Goal: Task Accomplishment & Management: Complete application form

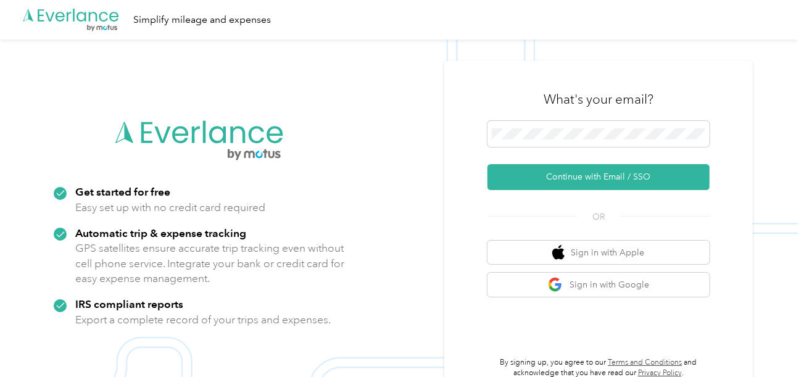
drag, startPoint x: 527, startPoint y: 180, endPoint x: 164, endPoint y: 4, distance: 403.6
click at [525, 180] on button "Continue with Email / SSO" at bounding box center [599, 177] width 222 height 26
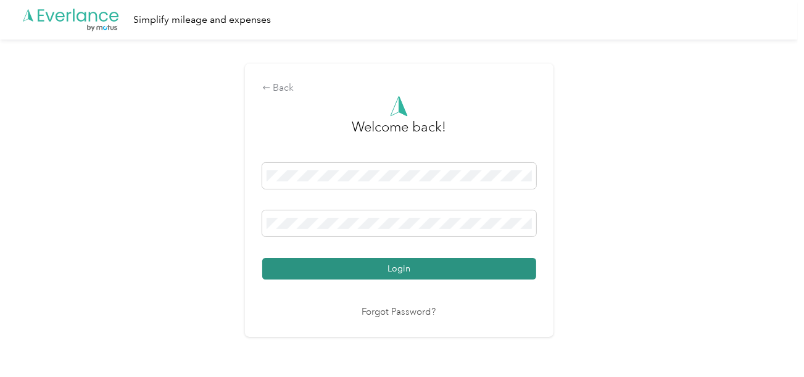
click at [480, 264] on button "Login" at bounding box center [399, 269] width 274 height 22
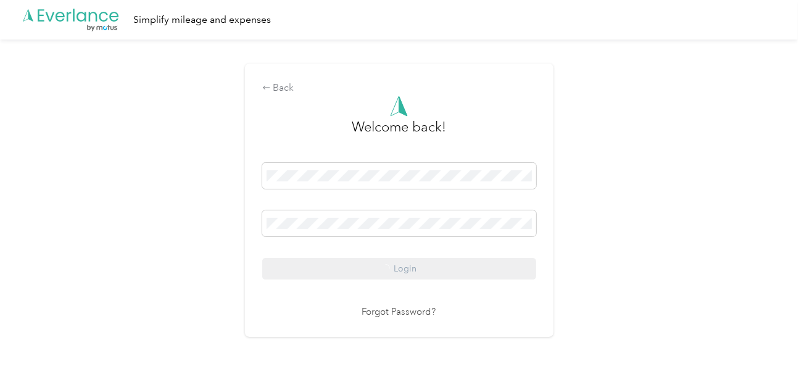
drag, startPoint x: 613, startPoint y: 240, endPoint x: 713, endPoint y: 239, distance: 100.0
click at [618, 239] on div "Back Welcome back! Login Forgot Password?" at bounding box center [399, 205] width 798 height 332
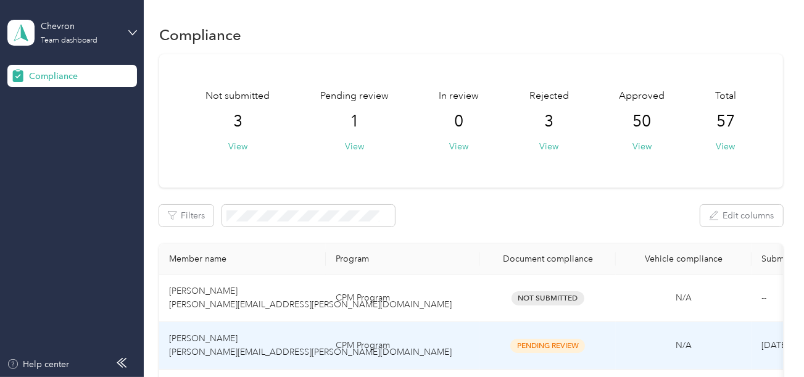
click at [409, 338] on td "CPM Program" at bounding box center [403, 346] width 154 height 48
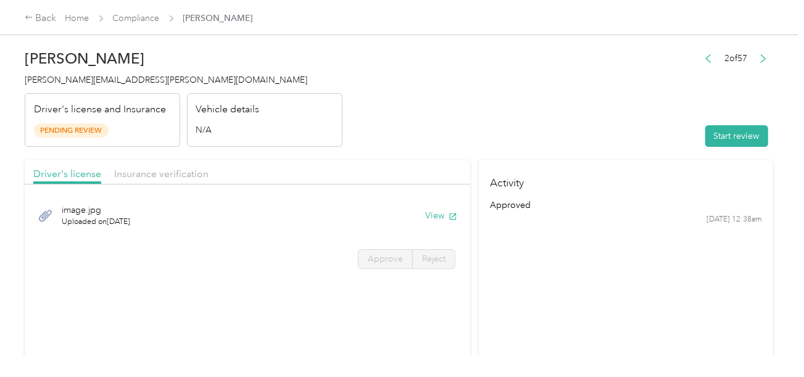
drag, startPoint x: 605, startPoint y: 145, endPoint x: 807, endPoint y: 109, distance: 205.1
click at [608, 145] on header "[PERSON_NAME] [PERSON_NAME][EMAIL_ADDRESS][PERSON_NAME][DOMAIN_NAME] Driver's l…" at bounding box center [399, 95] width 749 height 104
click at [734, 134] on button "Start review" at bounding box center [736, 136] width 63 height 22
click at [522, 122] on header "[PERSON_NAME] [PERSON_NAME][EMAIL_ADDRESS][PERSON_NAME][DOMAIN_NAME] Driver's l…" at bounding box center [399, 95] width 749 height 104
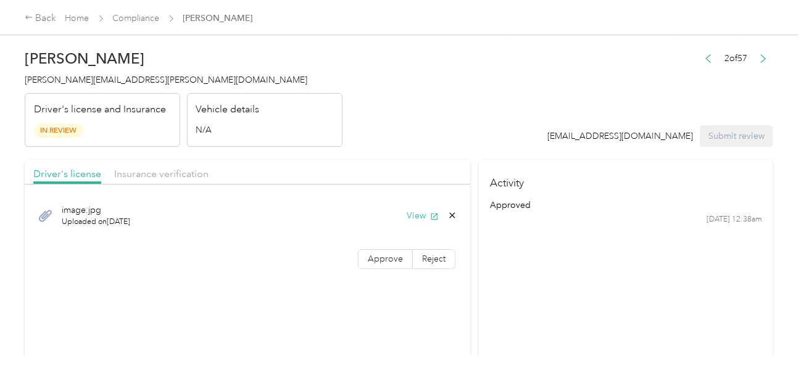
click at [426, 222] on div "image.jpg Uploaded on [DATE] View" at bounding box center [247, 215] width 428 height 41
click at [422, 217] on button "View" at bounding box center [423, 215] width 32 height 13
click at [360, 256] on label "Approve" at bounding box center [385, 259] width 55 height 20
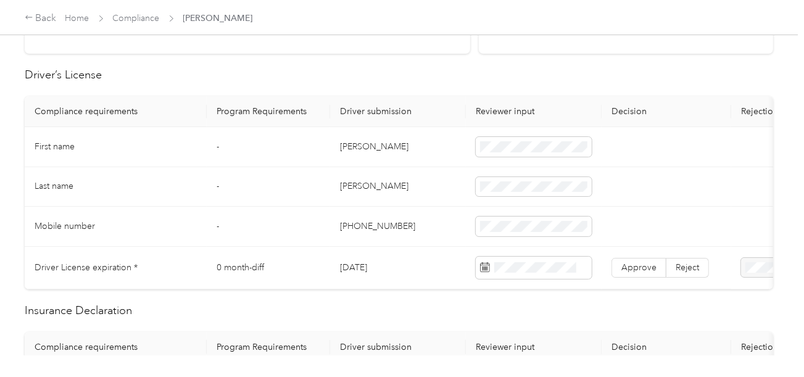
scroll to position [370, 0]
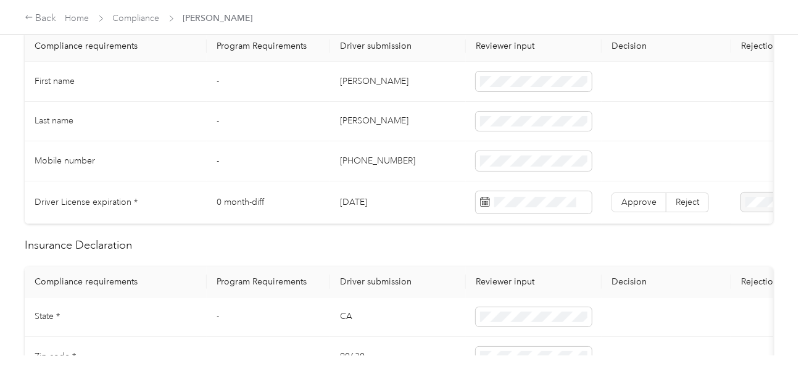
click at [344, 82] on td "[PERSON_NAME]" at bounding box center [398, 82] width 136 height 40
copy td "[PERSON_NAME]"
click at [349, 125] on td "[PERSON_NAME]" at bounding box center [398, 122] width 136 height 40
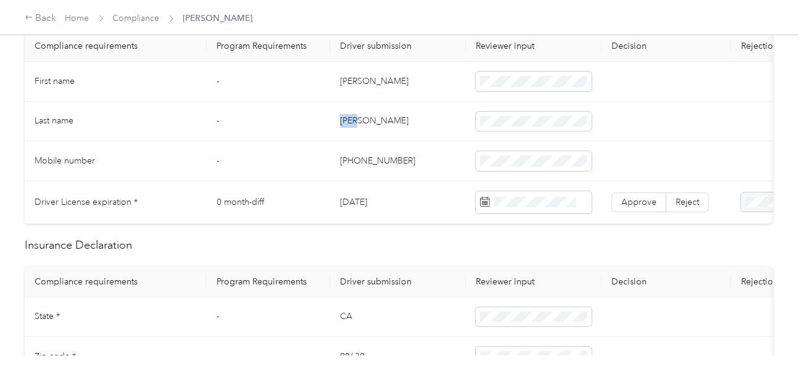
click at [349, 125] on td "[PERSON_NAME]" at bounding box center [398, 122] width 136 height 40
copy td "[PERSON_NAME]"
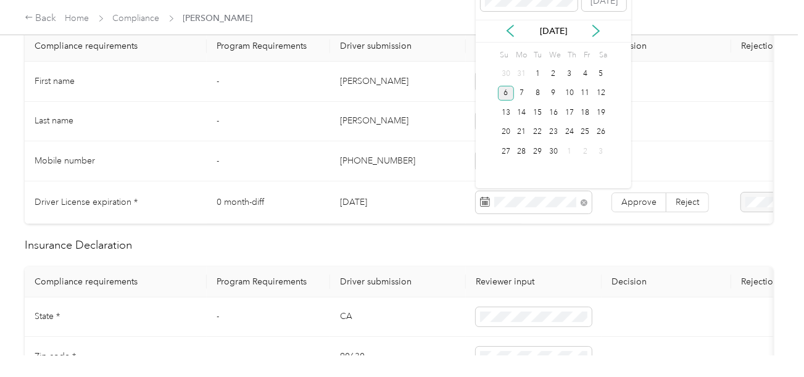
click at [508, 99] on div "6" at bounding box center [506, 93] width 16 height 15
click at [500, 87] on div "6" at bounding box center [506, 92] width 16 height 15
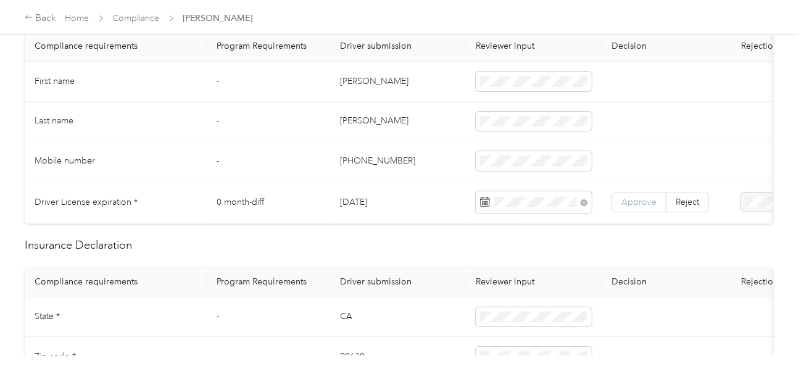
click at [624, 193] on label "Approve" at bounding box center [639, 203] width 55 height 20
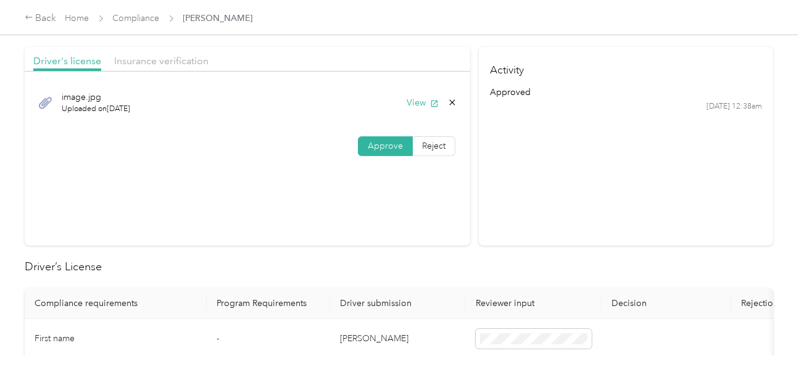
scroll to position [0, 0]
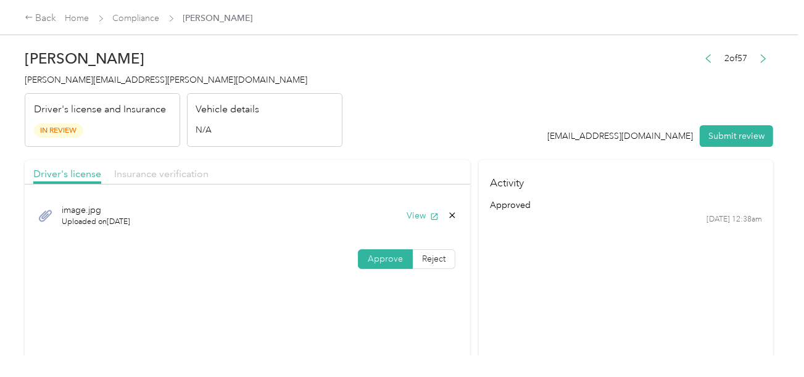
click at [185, 172] on span "Insurance verification" at bounding box center [161, 174] width 94 height 12
drag, startPoint x: 397, startPoint y: 166, endPoint x: 401, endPoint y: 185, distance: 19.6
click at [397, 167] on div "Driver's license Insurance verification" at bounding box center [248, 172] width 446 height 25
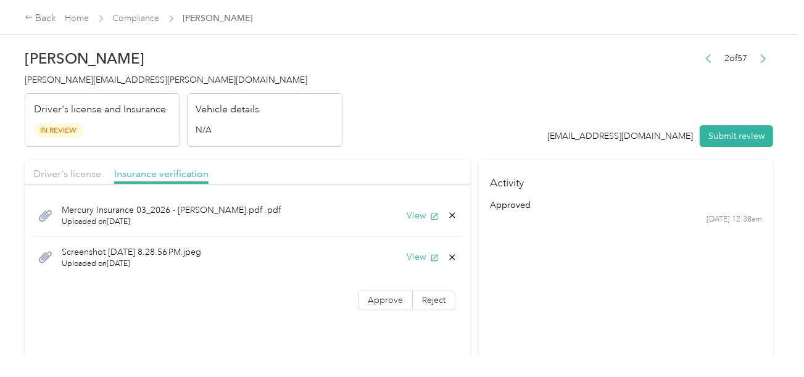
click at [407, 221] on div "View" at bounding box center [432, 215] width 51 height 13
click at [414, 215] on button "View" at bounding box center [423, 215] width 32 height 13
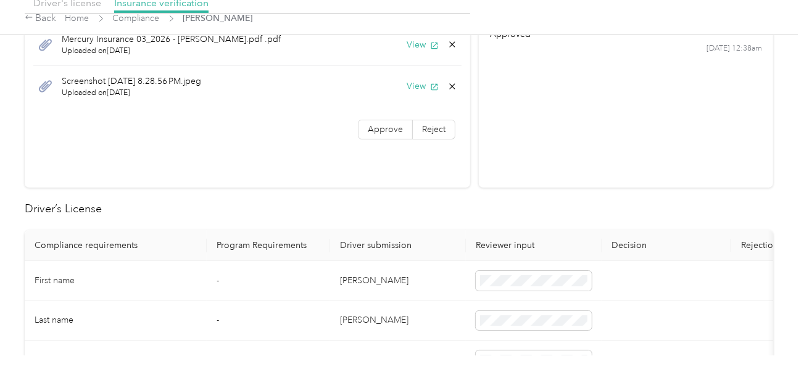
scroll to position [494, 0]
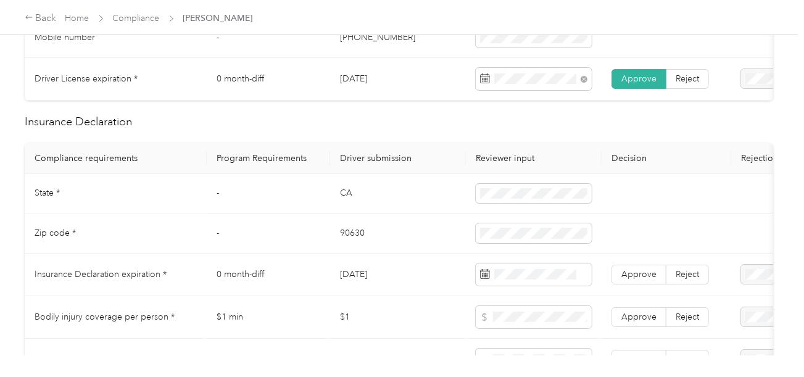
click at [337, 201] on td "CA" at bounding box center [398, 194] width 136 height 40
copy td "CA"
click at [356, 241] on td "90630" at bounding box center [398, 234] width 136 height 40
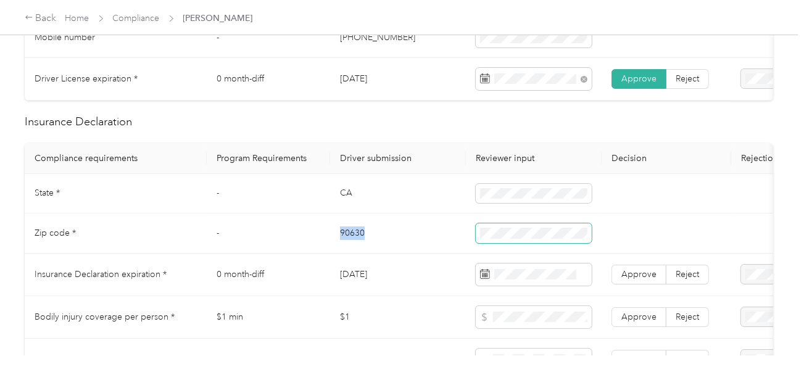
copy td "90630"
click at [508, 243] on span at bounding box center [534, 233] width 116 height 20
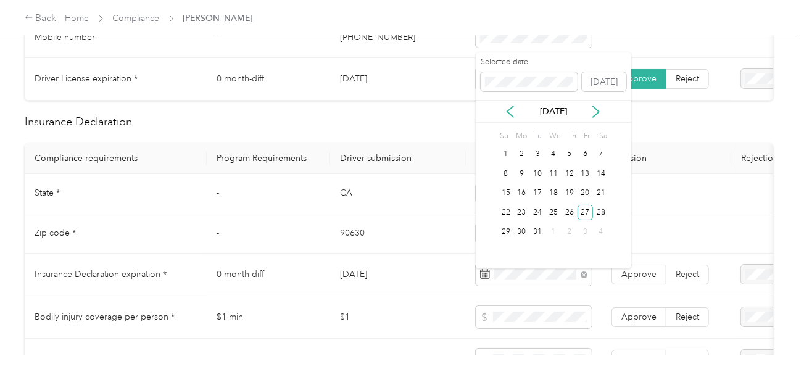
click at [583, 214] on div "27" at bounding box center [586, 212] width 16 height 15
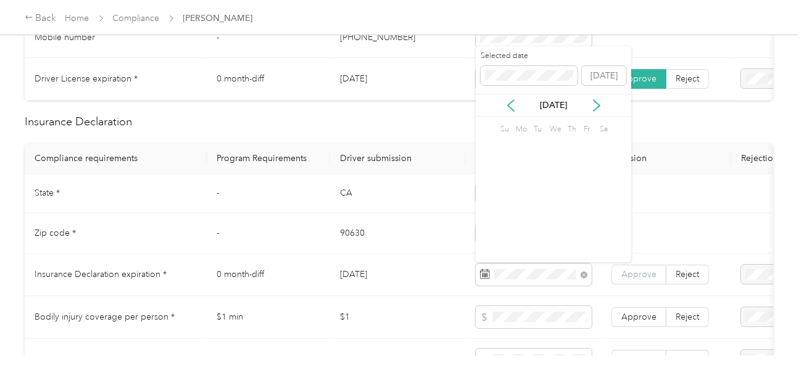
click at [634, 278] on span "Approve" at bounding box center [639, 274] width 35 height 10
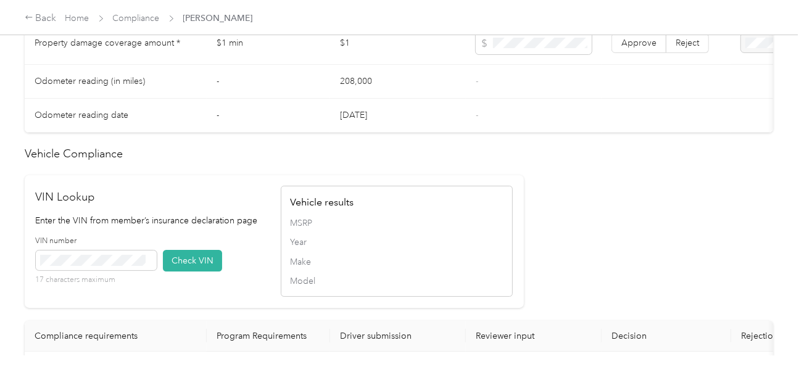
scroll to position [987, 0]
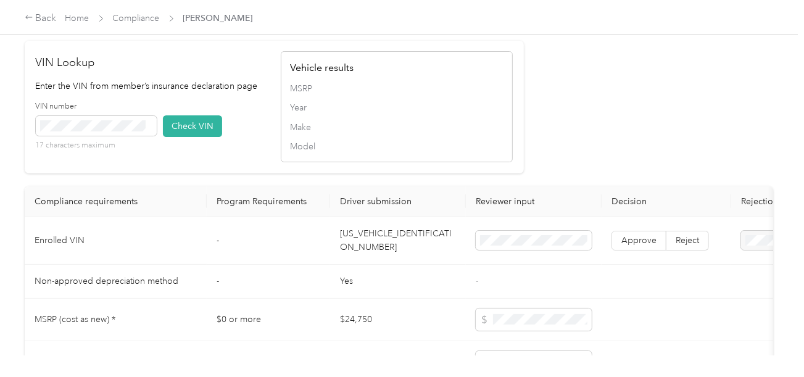
click at [392, 251] on td "[US_VEHICLE_IDENTIFICATION_NUMBER]" at bounding box center [398, 241] width 136 height 48
copy td "[US_VEHICLE_IDENTIFICATION_NUMBER]"
click at [129, 131] on span at bounding box center [96, 126] width 121 height 20
click at [207, 137] on button "Check VIN" at bounding box center [192, 126] width 59 height 22
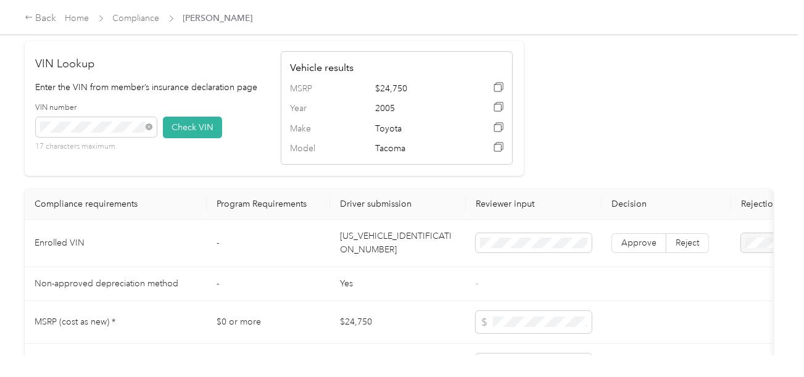
click at [653, 266] on td "Approve Reject" at bounding box center [667, 244] width 130 height 48
click at [651, 248] on span "Approve" at bounding box center [639, 243] width 35 height 10
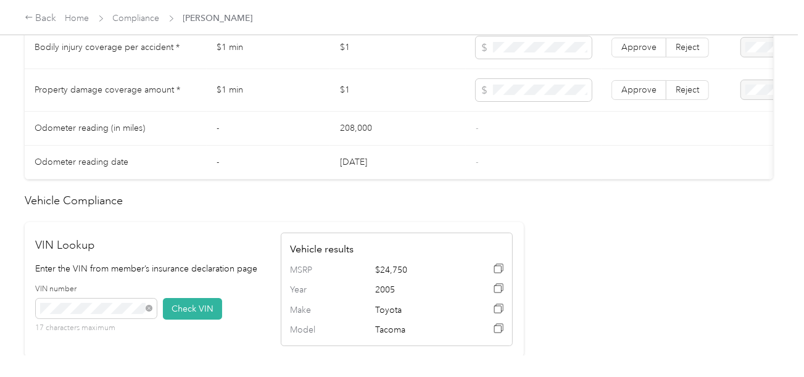
scroll to position [679, 0]
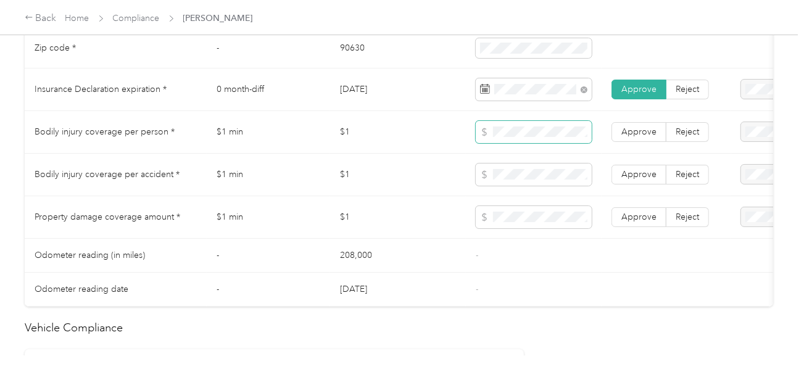
click at [507, 143] on span at bounding box center [534, 132] width 116 height 22
click at [515, 186] on span at bounding box center [534, 175] width 116 height 22
click at [379, 162] on td "$1" at bounding box center [398, 175] width 136 height 43
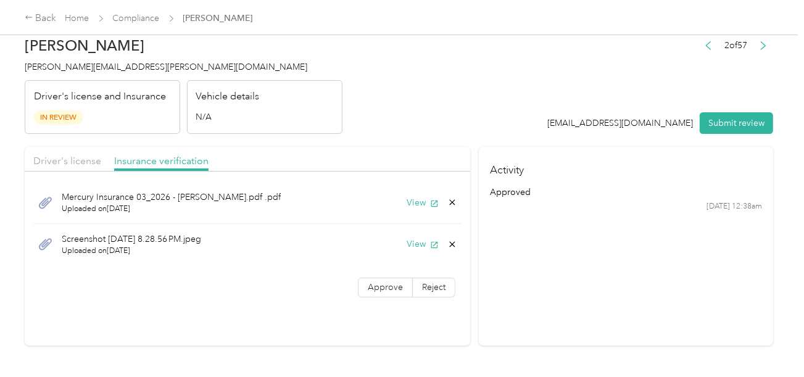
scroll to position [0, 0]
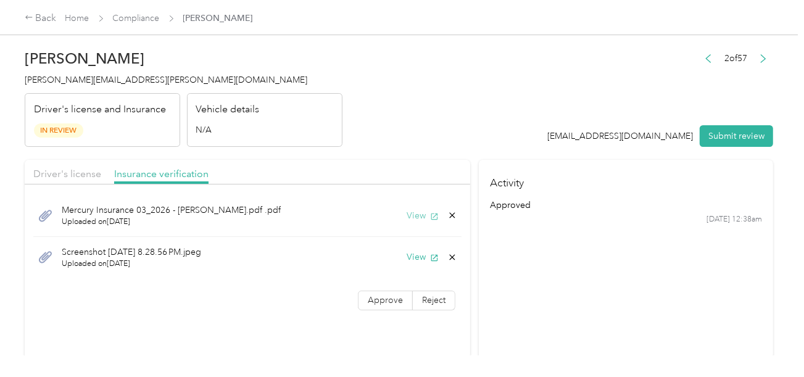
click at [414, 219] on button "View" at bounding box center [423, 215] width 32 height 13
click at [417, 257] on button "View" at bounding box center [423, 257] width 32 height 13
click at [447, 253] on icon at bounding box center [452, 257] width 10 height 10
click at [427, 257] on button "Yes" at bounding box center [420, 266] width 24 height 20
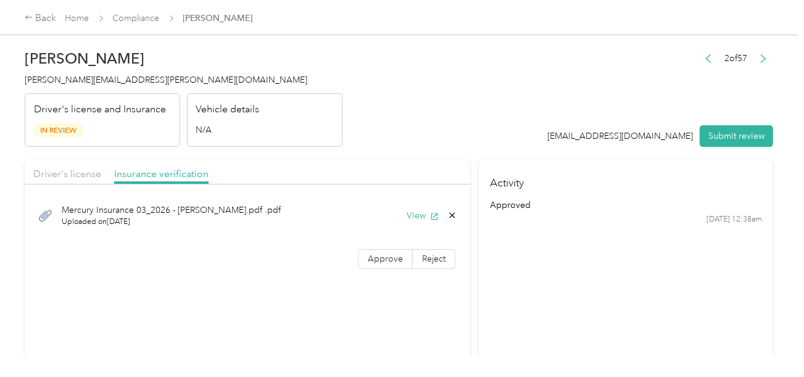
drag, startPoint x: 380, startPoint y: 259, endPoint x: 489, endPoint y: 247, distance: 109.9
click at [381, 259] on span "Approve" at bounding box center [385, 259] width 35 height 10
click at [713, 130] on button "Submit review" at bounding box center [736, 136] width 73 height 22
click at [389, 131] on header "[PERSON_NAME] [PERSON_NAME][EMAIL_ADDRESS][PERSON_NAME][DOMAIN_NAME] Driver's l…" at bounding box center [399, 95] width 749 height 104
click at [86, 78] on span "[PERSON_NAME][EMAIL_ADDRESS][PERSON_NAME][DOMAIN_NAME]" at bounding box center [166, 80] width 283 height 10
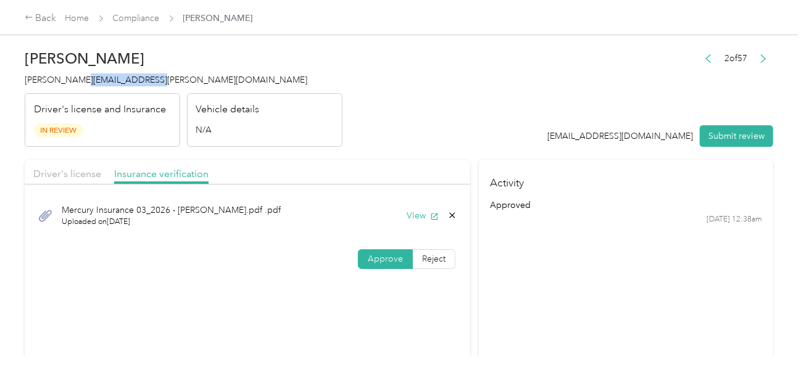
click at [86, 78] on span "[PERSON_NAME][EMAIL_ADDRESS][PERSON_NAME][DOMAIN_NAME]" at bounding box center [166, 80] width 283 height 10
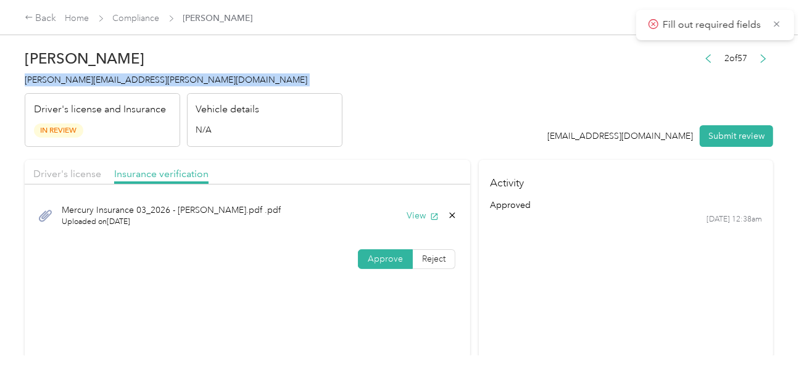
click at [86, 78] on span "[PERSON_NAME][EMAIL_ADDRESS][PERSON_NAME][DOMAIN_NAME]" at bounding box center [166, 80] width 283 height 10
copy span "[PERSON_NAME][EMAIL_ADDRESS][PERSON_NAME][DOMAIN_NAME]"
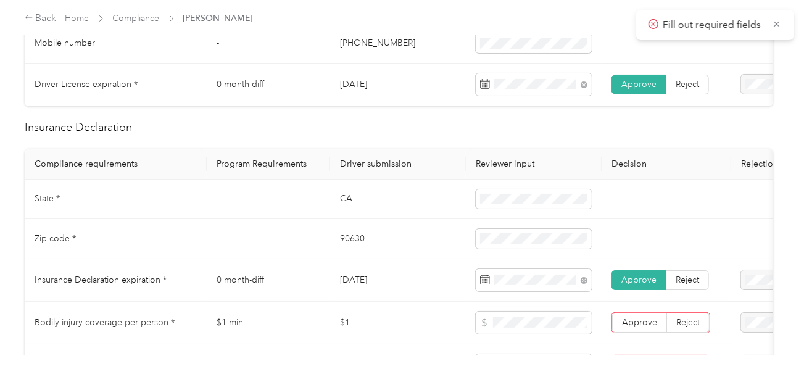
scroll to position [617, 0]
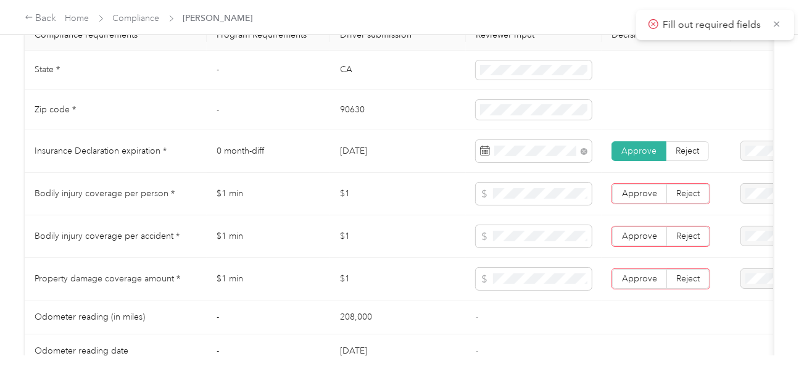
click at [639, 188] on td "Approve Reject" at bounding box center [667, 194] width 130 height 43
click at [635, 199] on span "Approve" at bounding box center [639, 193] width 35 height 10
drag, startPoint x: 633, startPoint y: 236, endPoint x: 636, endPoint y: 263, distance: 26.7
click at [633, 238] on span "Approve" at bounding box center [639, 236] width 35 height 10
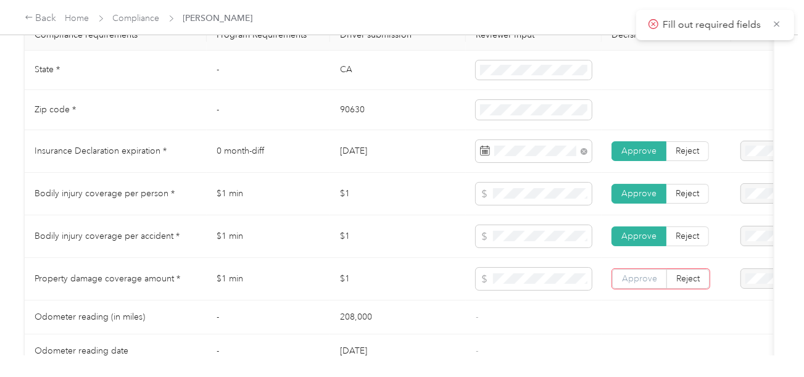
click at [639, 282] on span "Approve" at bounding box center [639, 278] width 35 height 10
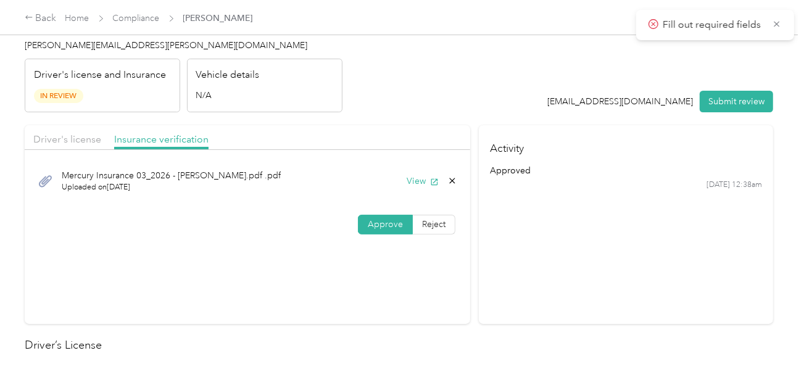
scroll to position [0, 0]
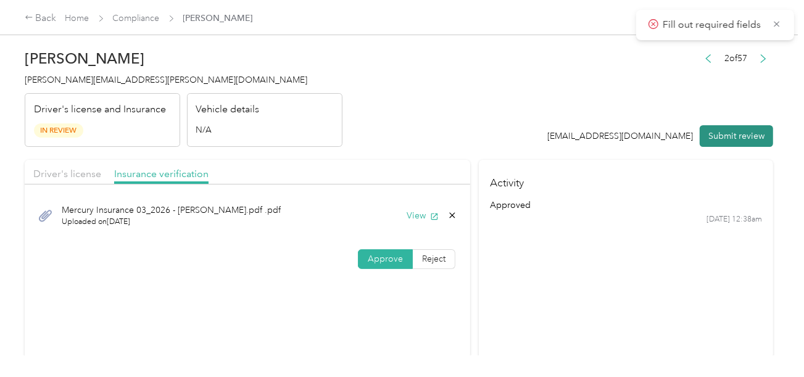
click at [737, 129] on button "Submit review" at bounding box center [736, 136] width 73 height 22
click at [626, 115] on div "2 of 57 [EMAIL_ADDRESS][DOMAIN_NAME] Submit review" at bounding box center [654, 99] width 239 height 98
click at [108, 79] on span "[PERSON_NAME][EMAIL_ADDRESS][PERSON_NAME][DOMAIN_NAME]" at bounding box center [166, 80] width 283 height 10
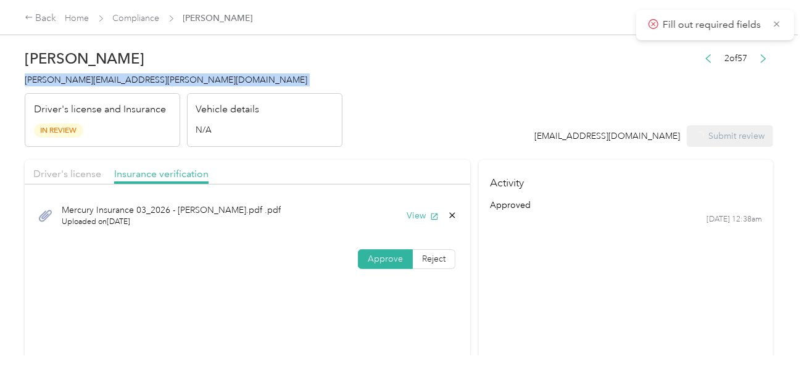
click at [108, 79] on span "[PERSON_NAME][EMAIL_ADDRESS][PERSON_NAME][DOMAIN_NAME]" at bounding box center [166, 80] width 283 height 10
copy span "[PERSON_NAME][EMAIL_ADDRESS][PERSON_NAME][DOMAIN_NAME]"
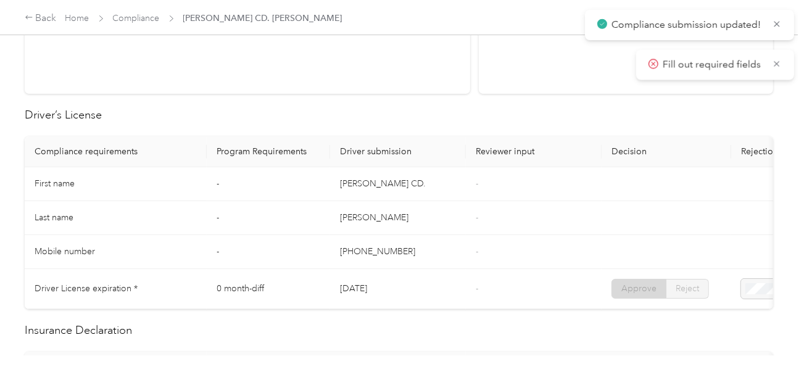
scroll to position [432, 0]
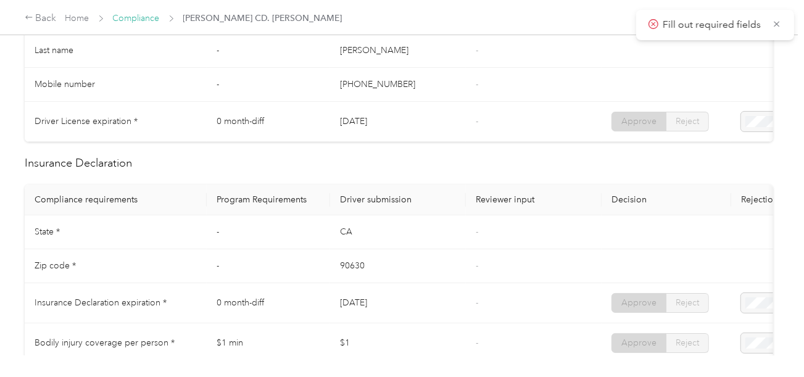
click at [138, 17] on link "Compliance" at bounding box center [136, 18] width 47 height 10
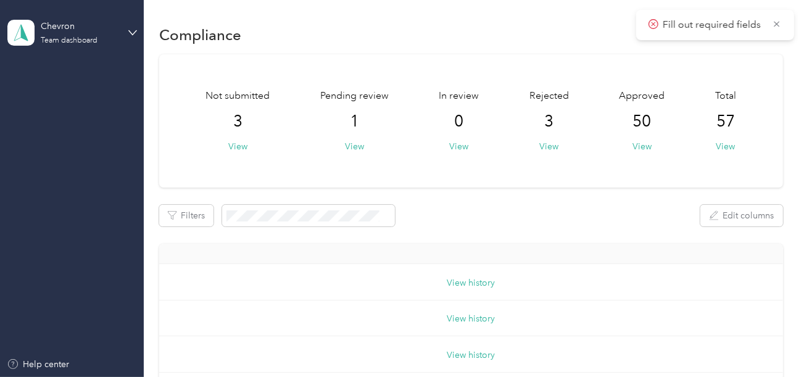
click at [77, 31] on div "Chevron" at bounding box center [79, 26] width 77 height 13
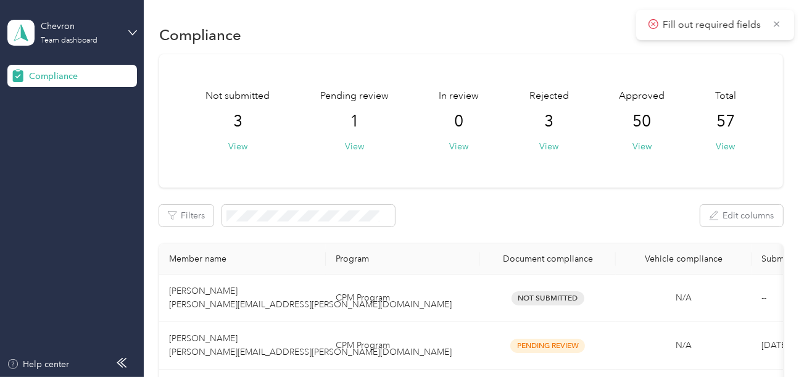
click at [67, 130] on div "Log out" at bounding box center [137, 129] width 243 height 22
